Goal: Task Accomplishment & Management: Use online tool/utility

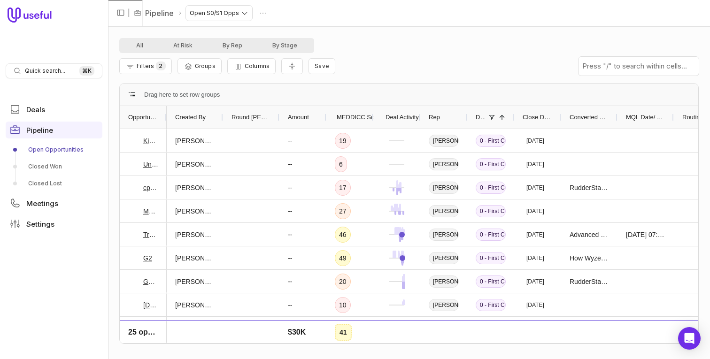
click at [415, 48] on div "All At Risk By Rep By Stage" at bounding box center [408, 45] width 579 height 15
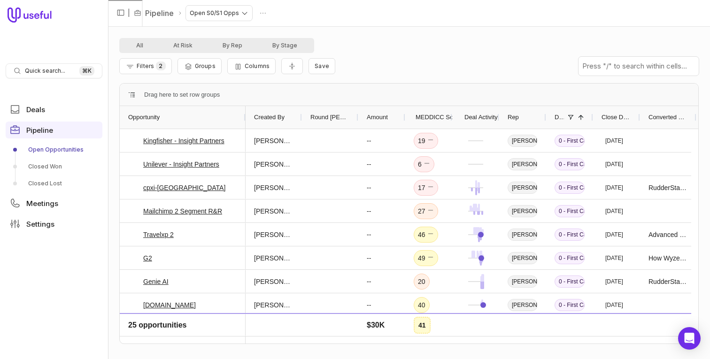
drag, startPoint x: 166, startPoint y: 115, endPoint x: 244, endPoint y: 123, distance: 79.3
click at [244, 123] on div at bounding box center [245, 117] width 4 height 23
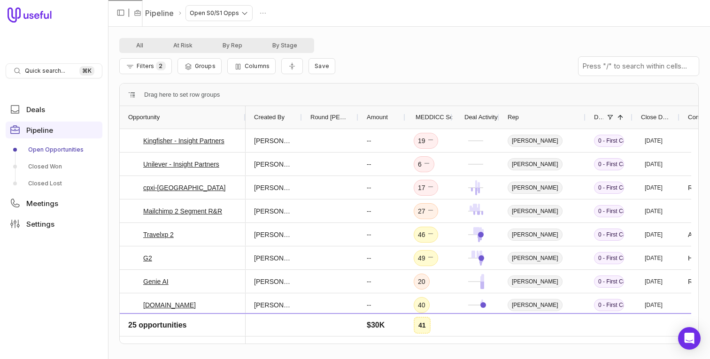
drag, startPoint x: 545, startPoint y: 118, endPoint x: 584, endPoint y: 118, distance: 39.4
click at [584, 118] on div at bounding box center [585, 117] width 4 height 23
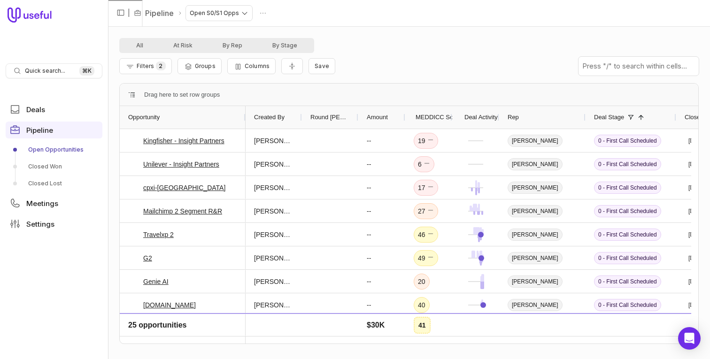
drag, startPoint x: 631, startPoint y: 118, endPoint x: 675, endPoint y: 115, distance: 43.7
click at [675, 115] on div at bounding box center [675, 117] width 4 height 23
drag, startPoint x: 356, startPoint y: 117, endPoint x: 312, endPoint y: 120, distance: 44.6
click at [312, 120] on div "Round [PERSON_NAME] Queue" at bounding box center [330, 117] width 56 height 23
drag, startPoint x: 404, startPoint y: 116, endPoint x: 375, endPoint y: 115, distance: 28.2
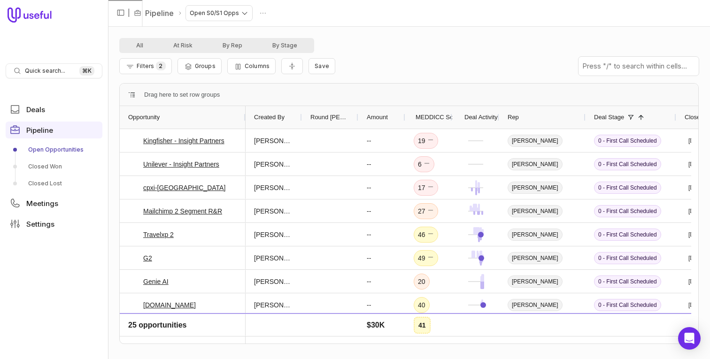
click at [376, 115] on div "Amount" at bounding box center [381, 117] width 47 height 23
drag, startPoint x: 300, startPoint y: 119, endPoint x: 288, endPoint y: 120, distance: 12.2
click at [289, 120] on div "Created By" at bounding box center [273, 117] width 56 height 23
click at [252, 66] on span "Columns" at bounding box center [256, 65] width 25 height 7
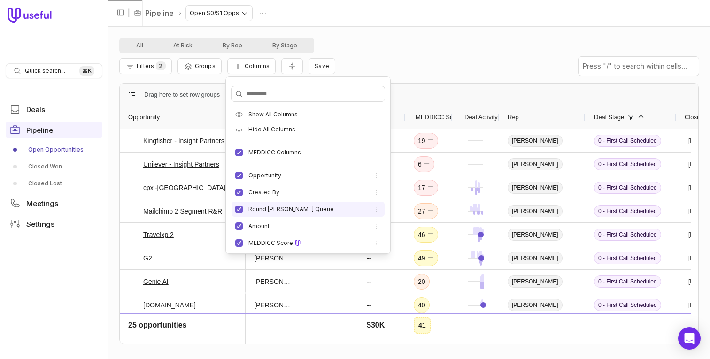
click at [242, 213] on li "Round [PERSON_NAME] Queue" at bounding box center [307, 209] width 153 height 15
click at [239, 210] on button "Round [PERSON_NAME] Queue" at bounding box center [239, 210] width 8 height 8
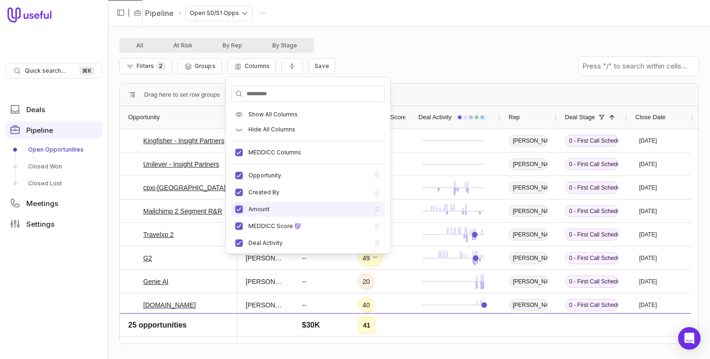
click at [240, 211] on button "Amount" at bounding box center [239, 210] width 8 height 8
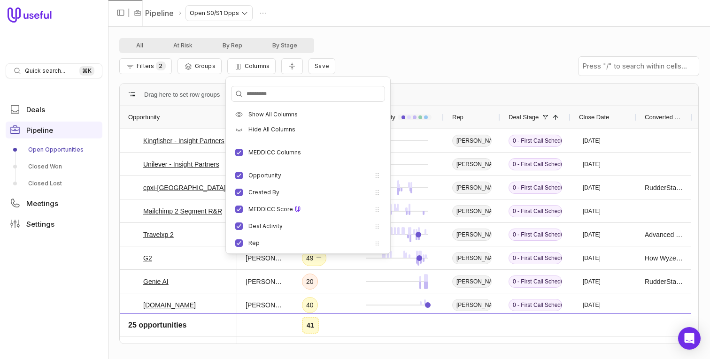
click at [445, 84] on div "Drag here to set row groups" at bounding box center [409, 95] width 578 height 23
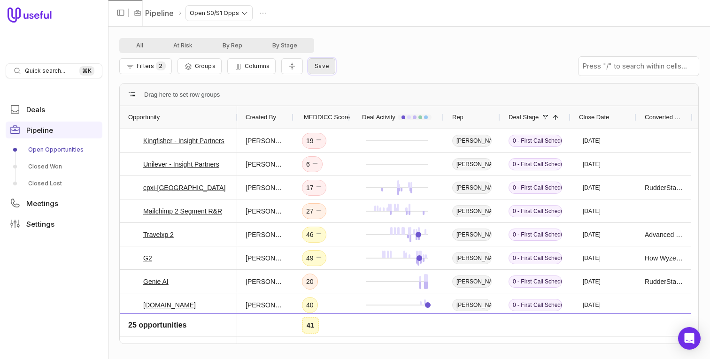
click at [324, 66] on span "Save" at bounding box center [321, 65] width 15 height 7
click at [399, 129] on button "Cancel" at bounding box center [390, 127] width 32 height 12
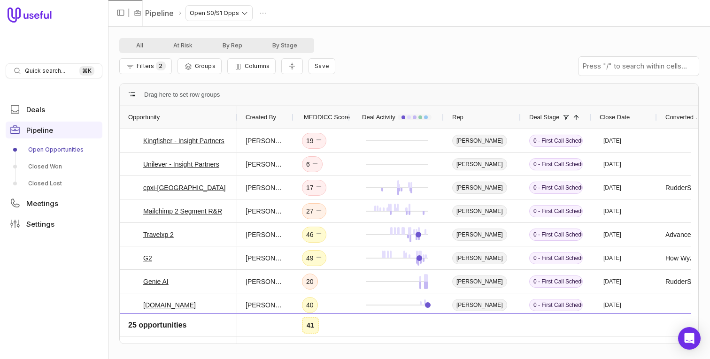
drag, startPoint x: 499, startPoint y: 116, endPoint x: 519, endPoint y: 114, distance: 20.8
click at [519, 114] on div at bounding box center [520, 117] width 4 height 23
click at [523, 45] on div "All At Risk By Rep By Stage" at bounding box center [408, 45] width 579 height 15
